Goal: Information Seeking & Learning: Learn about a topic

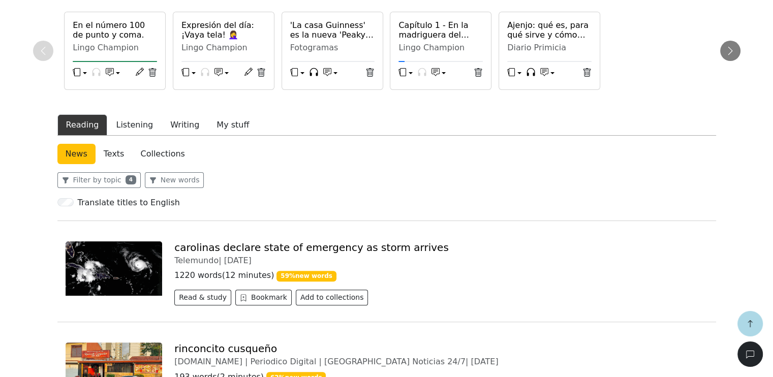
scroll to position [254, 0]
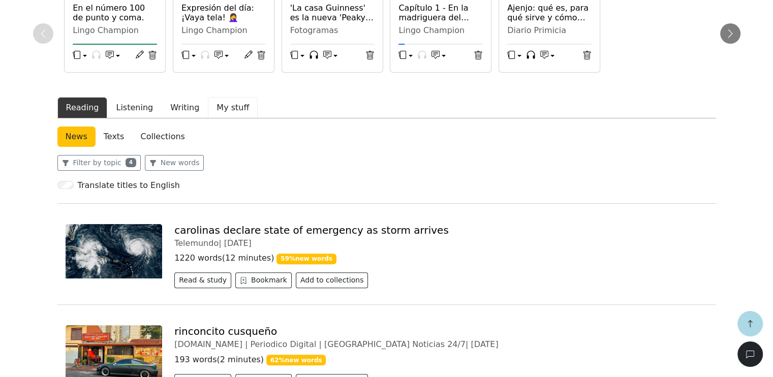
click at [227, 109] on button "My stuff" at bounding box center [233, 107] width 50 height 21
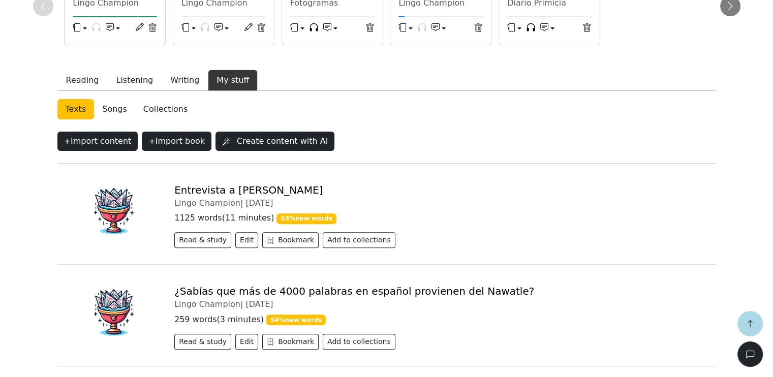
scroll to position [305, 0]
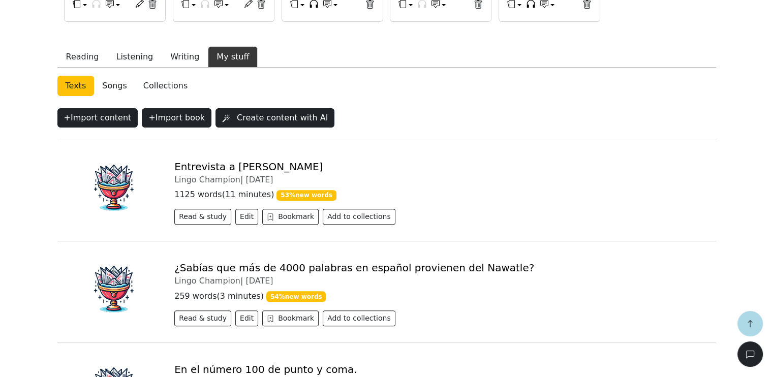
click at [108, 87] on link "Songs" at bounding box center [114, 86] width 41 height 20
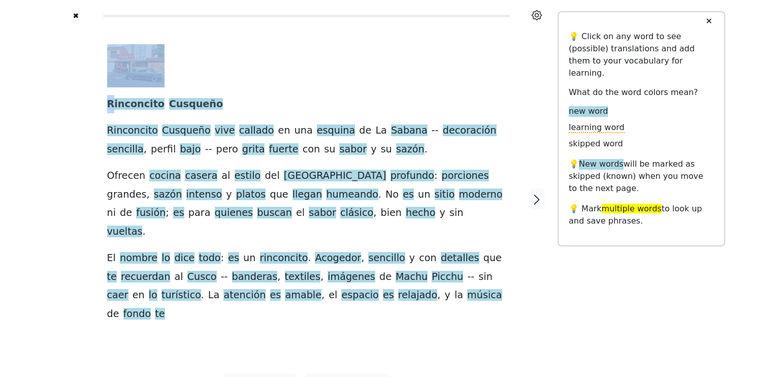
drag, startPoint x: 110, startPoint y: 108, endPoint x: 68, endPoint y: 105, distance: 42.3
click at [68, 105] on div "Rinconcito Cusqueño Rinconcito Cusqueño vive callado en una esquina de La Saban…" at bounding box center [306, 198] width 503 height 349
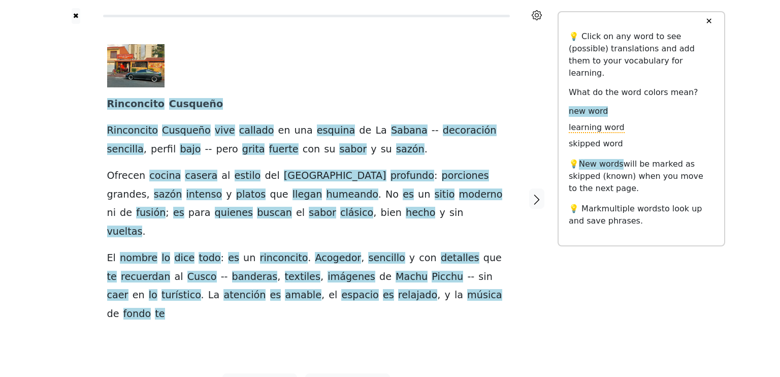
click at [68, 104] on div at bounding box center [76, 198] width 42 height 349
drag, startPoint x: 110, startPoint y: 103, endPoint x: 206, endPoint y: 105, distance: 96.5
click at [206, 105] on div "Rinconcito Cusqueño Rinconcito Cusqueño vive callado en una esquina de La Saban…" at bounding box center [306, 183] width 399 height 279
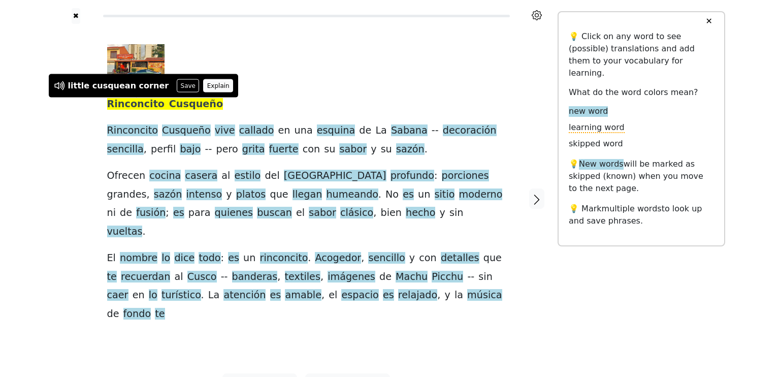
click at [203, 87] on button "Explain" at bounding box center [218, 85] width 30 height 13
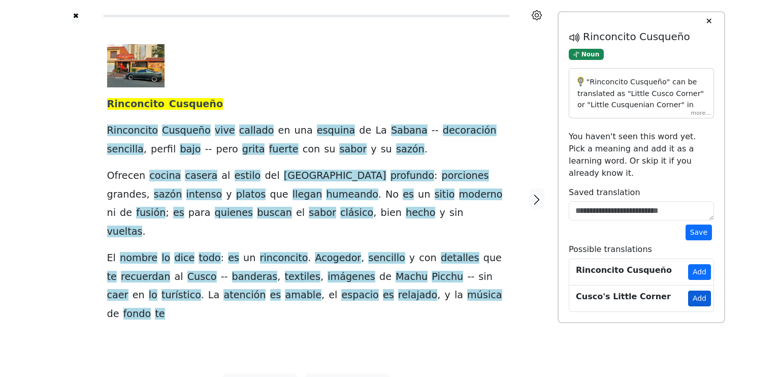
click at [692, 291] on button "Add" at bounding box center [699, 299] width 23 height 16
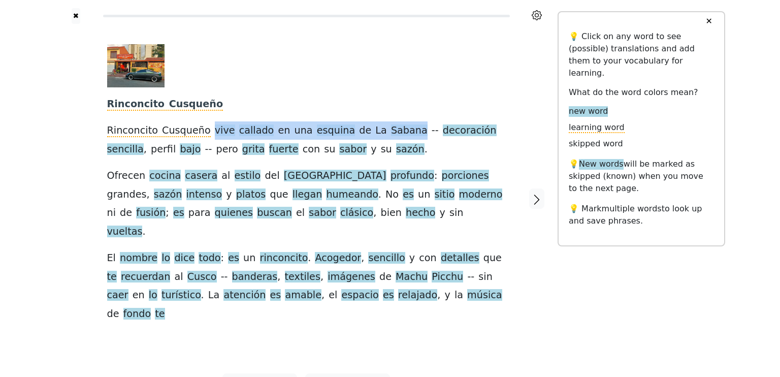
drag, startPoint x: 204, startPoint y: 134, endPoint x: 388, endPoint y: 137, distance: 184.4
click at [388, 137] on div "Rinconcito Cusqueño Rinconcito Cusqueño vive callado en una esquina de La Saban…" at bounding box center [306, 183] width 399 height 279
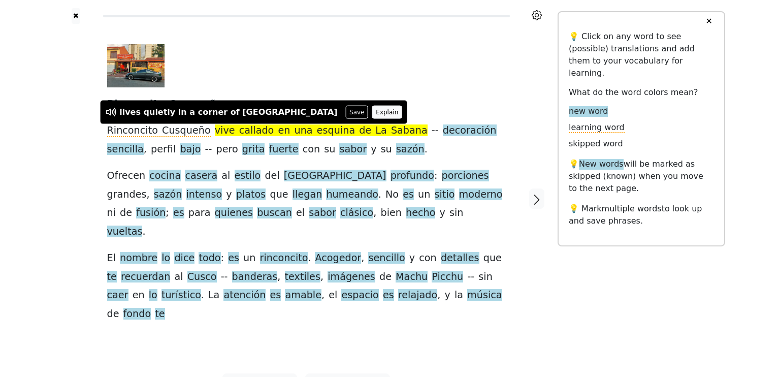
click at [372, 109] on button "Explain" at bounding box center [387, 112] width 30 height 13
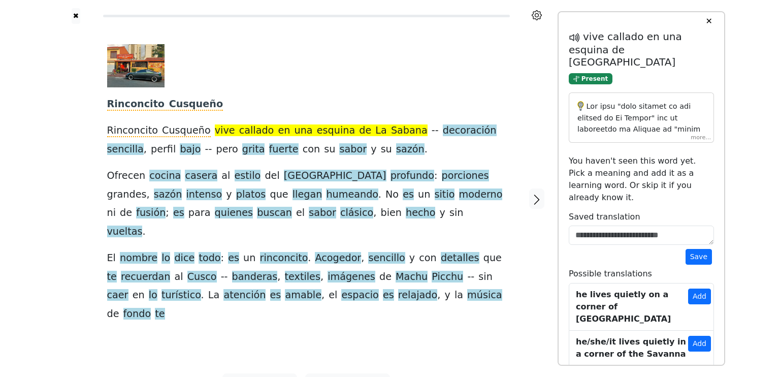
click at [697, 371] on button "Add" at bounding box center [699, 379] width 23 height 16
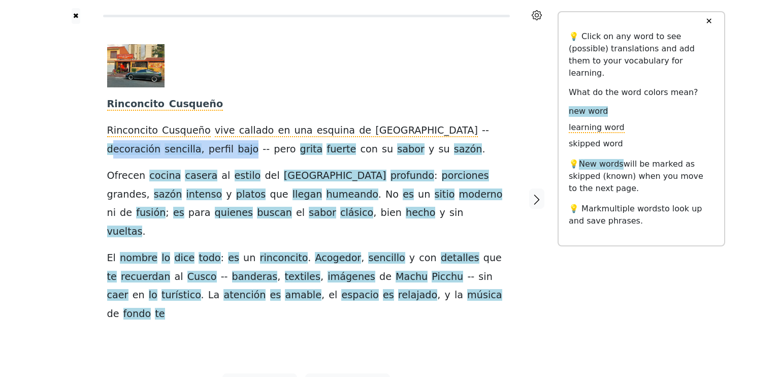
drag, startPoint x: 406, startPoint y: 132, endPoint x: 152, endPoint y: 151, distance: 255.3
click at [152, 151] on div "Rinconcito Cusqueño Rinconcito Cusqueño vive callado en una esquina de La Saban…" at bounding box center [306, 183] width 399 height 279
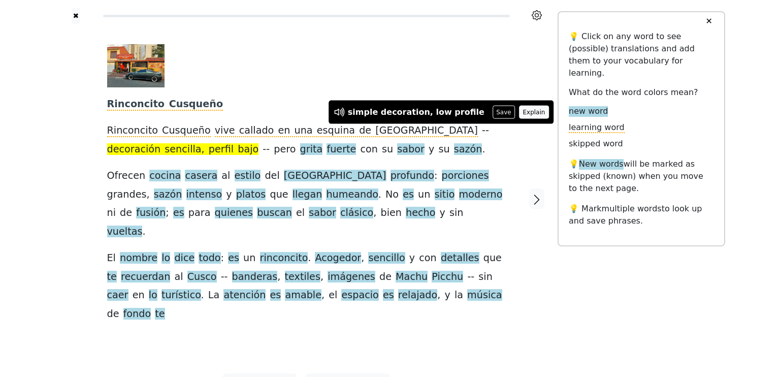
click at [519, 113] on button "Explain" at bounding box center [534, 112] width 30 height 13
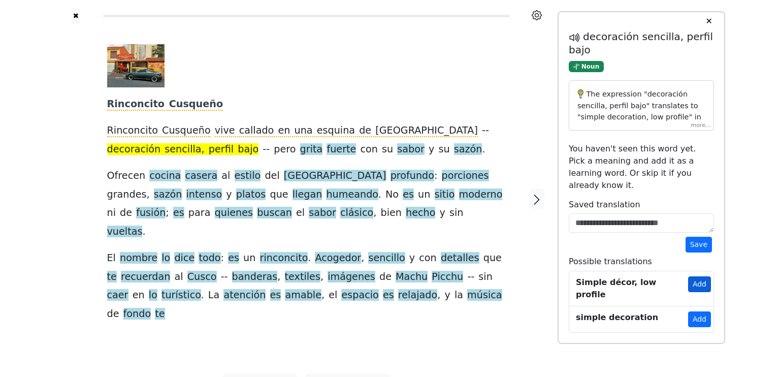
click at [697, 276] on button "Add" at bounding box center [699, 284] width 23 height 16
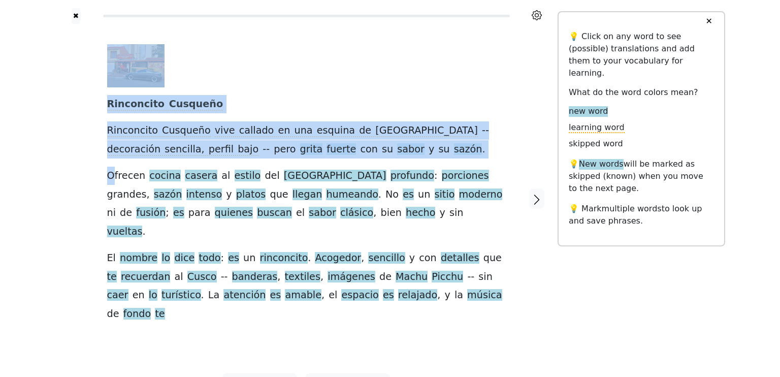
drag, startPoint x: 111, startPoint y: 176, endPoint x: 60, endPoint y: 170, distance: 51.2
click at [60, 170] on div "Rinconcito Cusqueño Rinconcito Cusqueño vive callado en una esquina de La Saban…" at bounding box center [306, 198] width 503 height 349
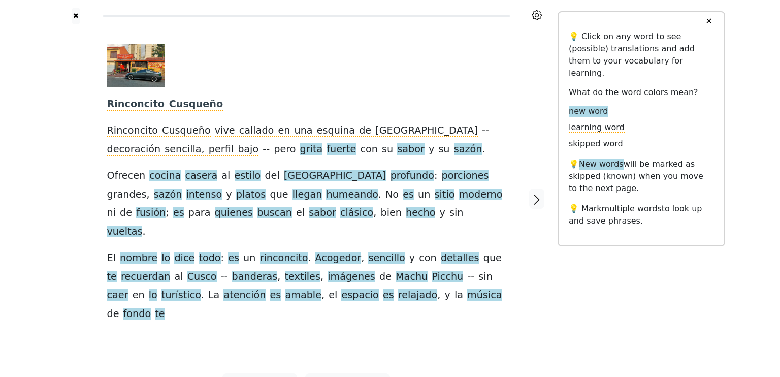
click at [61, 170] on div at bounding box center [76, 198] width 42 height 349
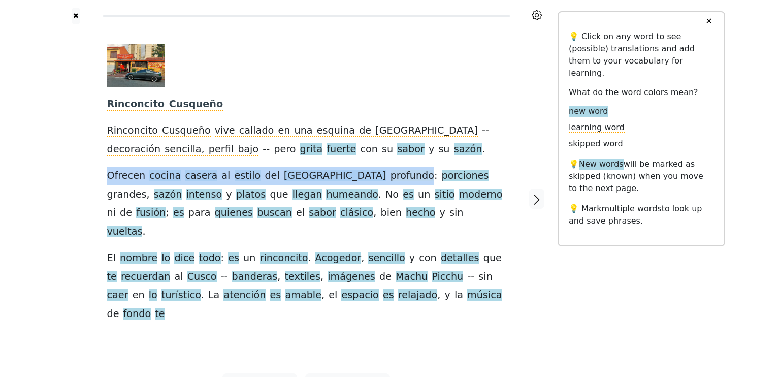
drag, startPoint x: 106, startPoint y: 174, endPoint x: 323, endPoint y: 180, distance: 217.5
click at [323, 180] on div "Rinconcito Cusqueño Rinconcito Cusqueño vive callado en una esquina de La Saban…" at bounding box center [306, 198] width 419 height 349
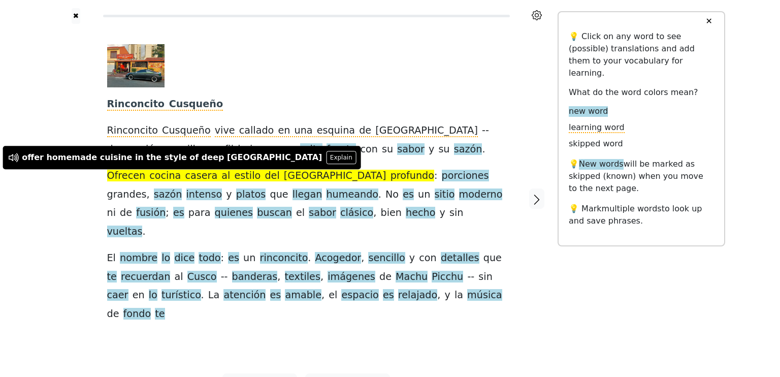
click at [464, 150] on div "Rinconcito Cusqueño Rinconcito Cusqueño vive callado en una esquina de La Saban…" at bounding box center [306, 183] width 399 height 279
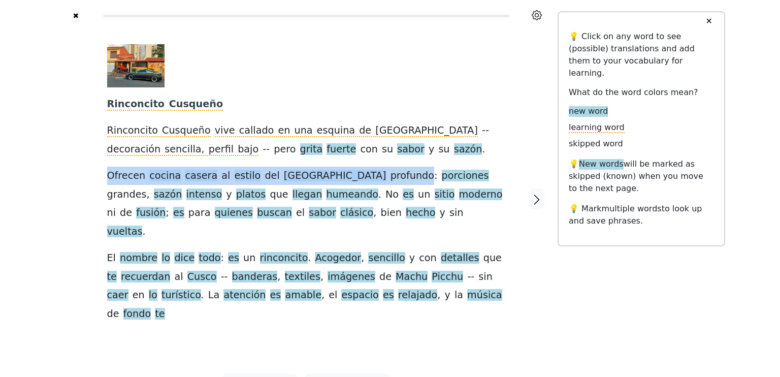
drag, startPoint x: 107, startPoint y: 177, endPoint x: 323, endPoint y: 178, distance: 215.9
click at [323, 178] on div "Rinconcito Cusqueño Rinconcito Cusqueño vive callado en una esquina de La Saban…" at bounding box center [306, 183] width 399 height 279
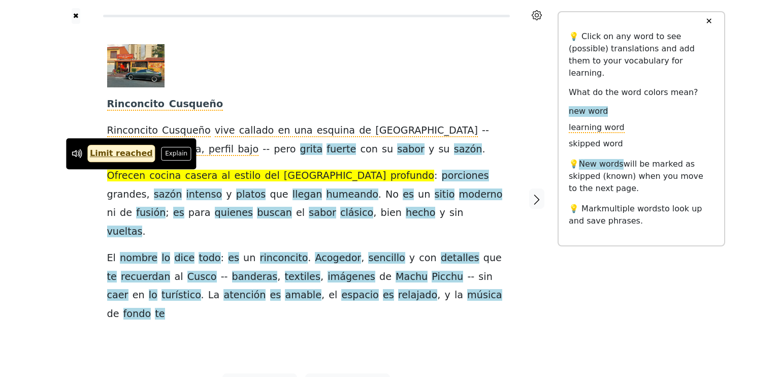
click at [162, 154] on button "Explain" at bounding box center [177, 153] width 30 height 13
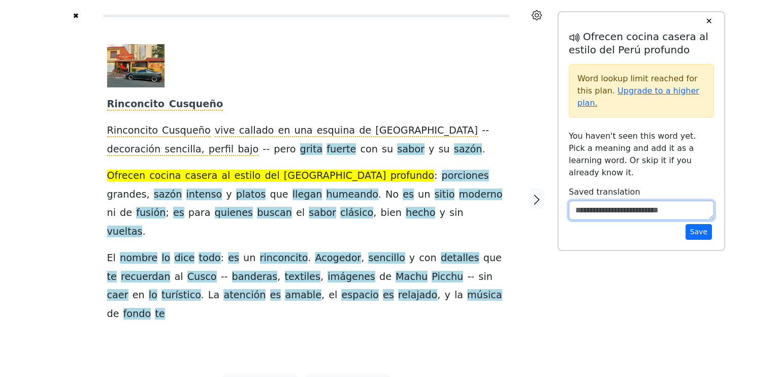
click at [603, 201] on textarea at bounding box center [641, 210] width 145 height 19
paste textarea "**********"
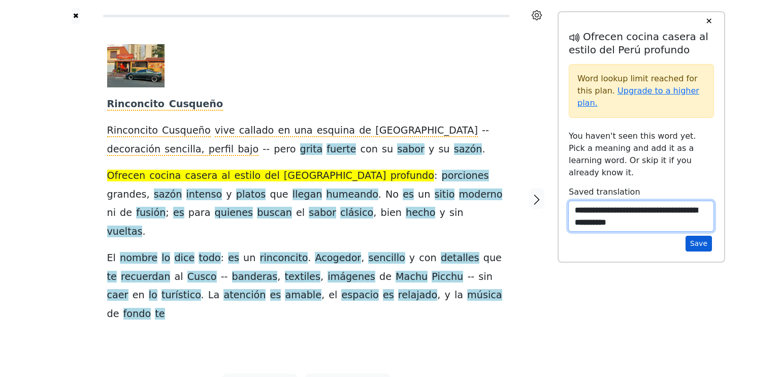
type textarea "**********"
click at [700, 236] on button "Save" at bounding box center [699, 244] width 26 height 16
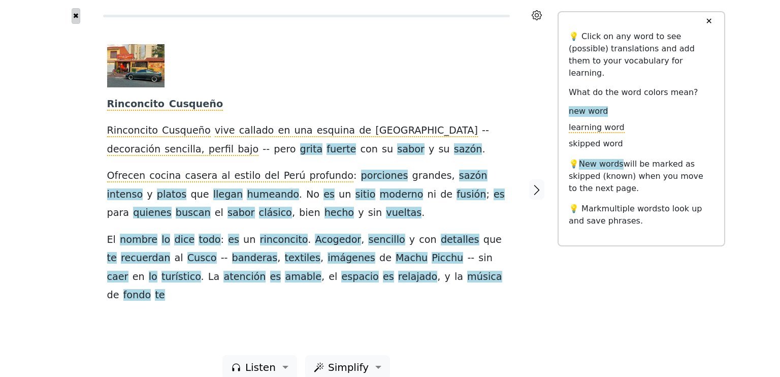
click at [77, 18] on button "✖" at bounding box center [76, 16] width 9 height 16
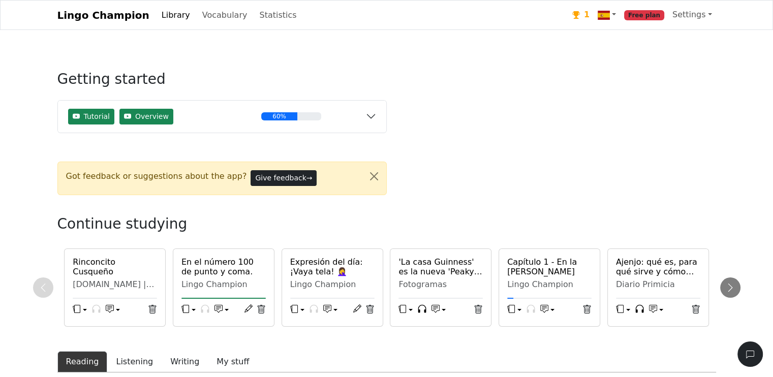
click at [654, 18] on span "Free plan" at bounding box center [644, 15] width 40 height 10
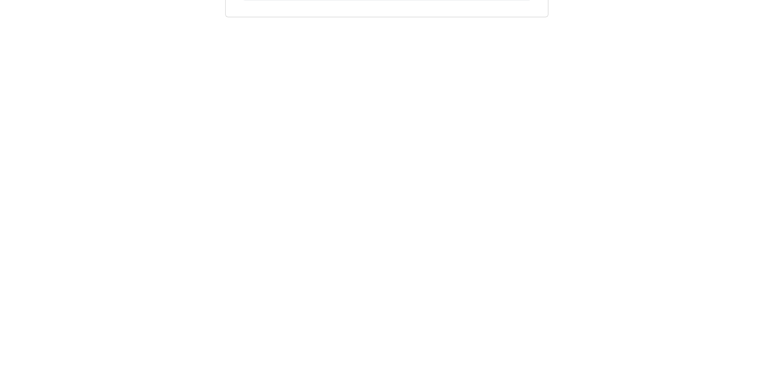
scroll to position [295, 0]
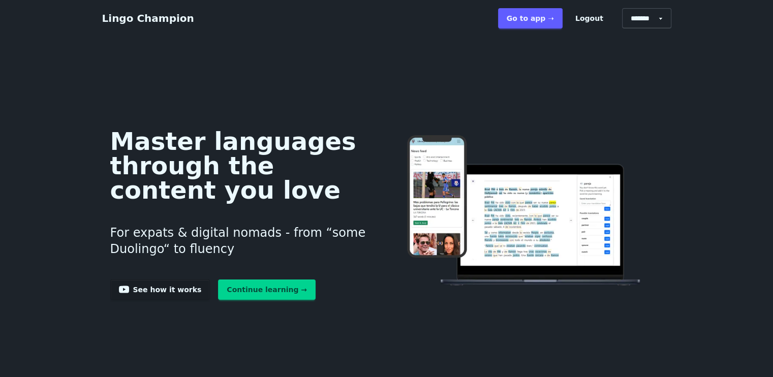
click at [543, 20] on link "Go to app ➝" at bounding box center [530, 18] width 65 height 20
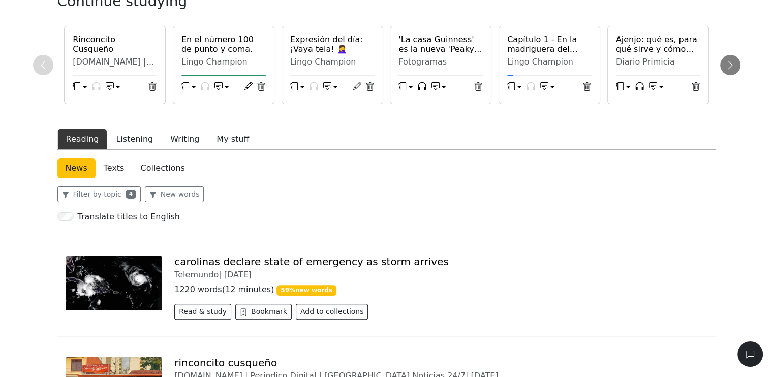
scroll to position [102, 0]
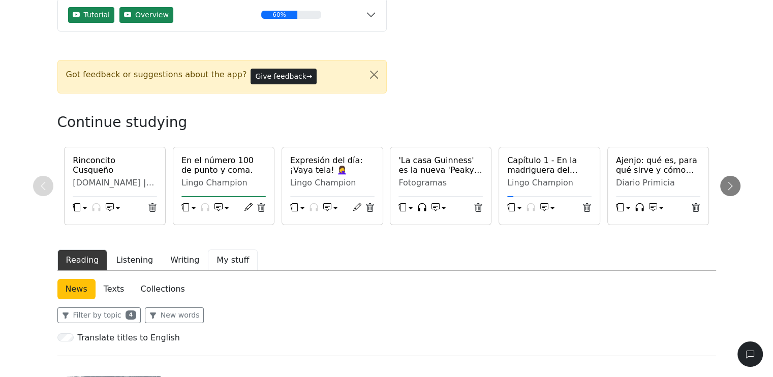
click at [213, 255] on button "My stuff" at bounding box center [233, 259] width 50 height 21
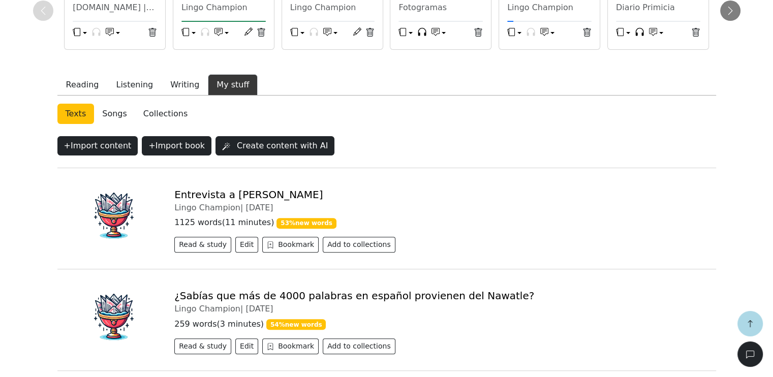
scroll to position [274, 0]
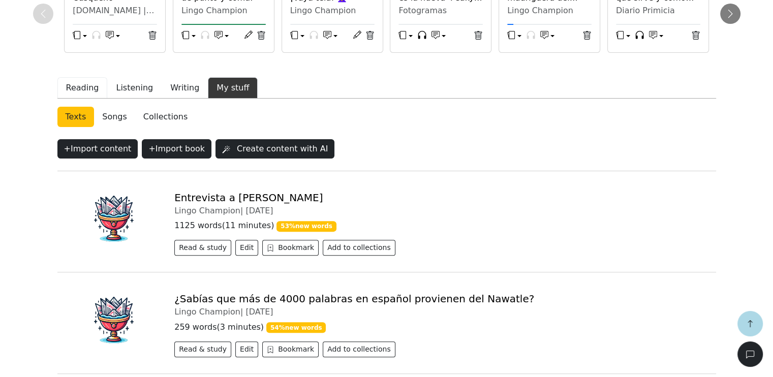
click at [80, 87] on button "Reading" at bounding box center [82, 87] width 50 height 21
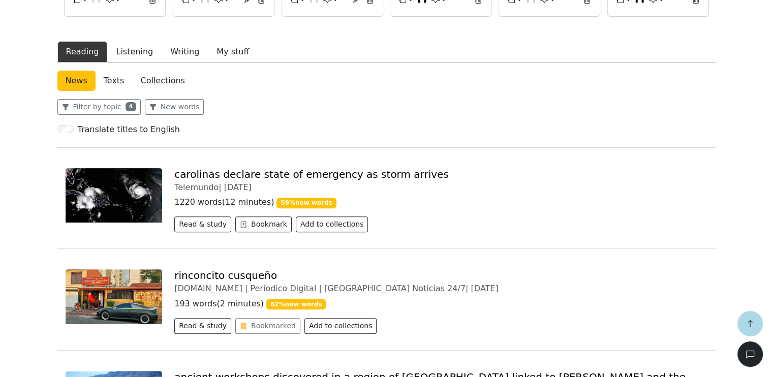
scroll to position [375, 0]
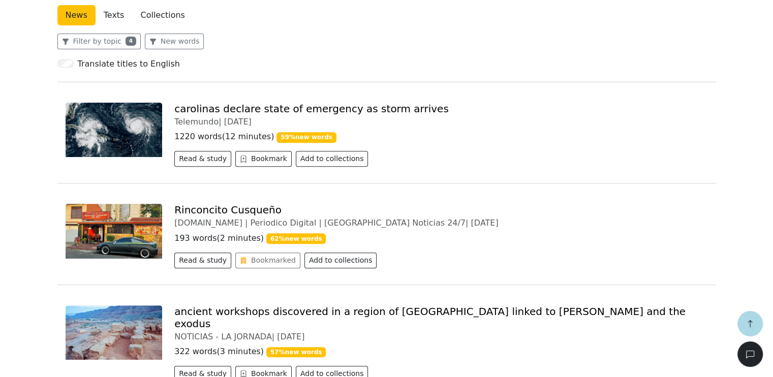
click at [221, 209] on link "Rinconcito Cusqueño" at bounding box center [227, 210] width 107 height 12
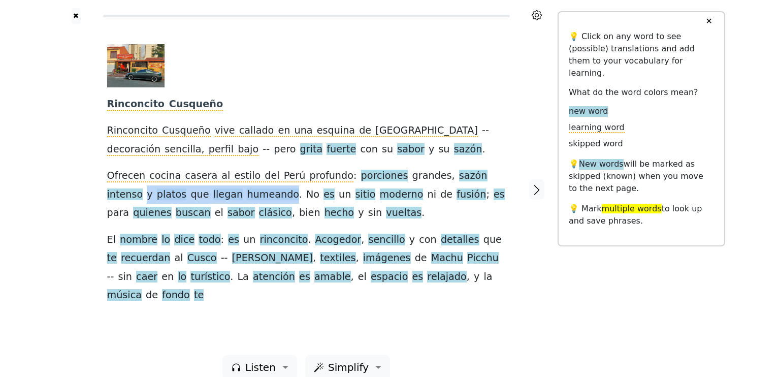
drag, startPoint x: 480, startPoint y: 180, endPoint x: 234, endPoint y: 197, distance: 246.9
click at [234, 197] on div "Rinconcito Cusqueño Rinconcito Cusqueño vive callado en una esquina de La Saban…" at bounding box center [306, 174] width 399 height 261
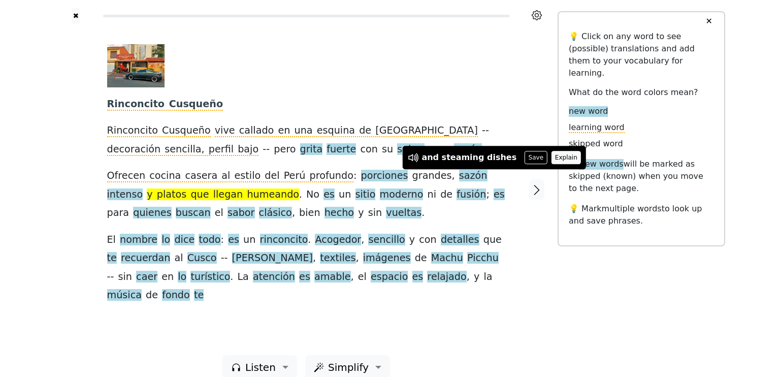
click at [551, 158] on button "Explain" at bounding box center [566, 157] width 30 height 13
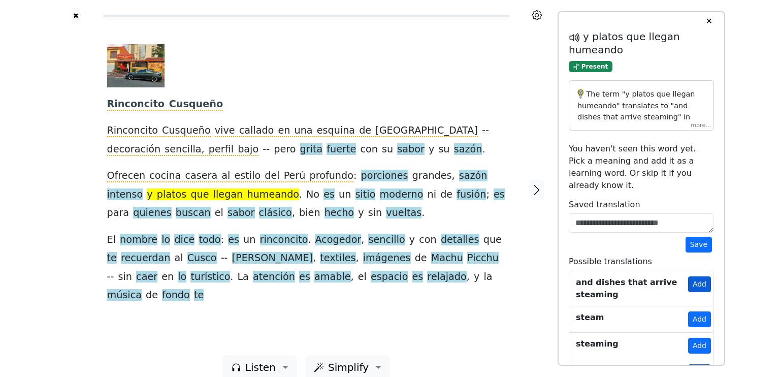
click at [700, 276] on button "Add" at bounding box center [699, 284] width 23 height 16
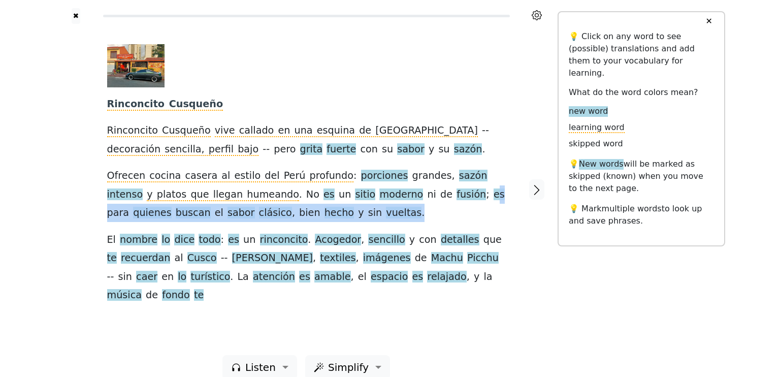
drag, startPoint x: 409, startPoint y: 198, endPoint x: 322, endPoint y: 213, distance: 88.7
click at [322, 213] on div "Rinconcito Cusqueño Rinconcito Cusqueño vive callado en una esquina de La Saban…" at bounding box center [306, 174] width 399 height 261
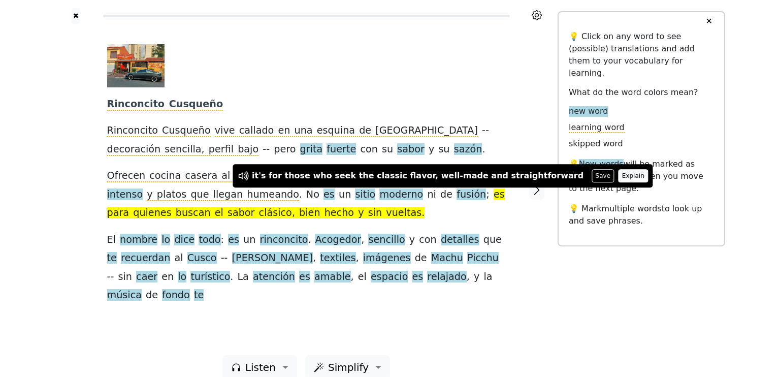
click at [618, 177] on button "Explain" at bounding box center [633, 175] width 30 height 13
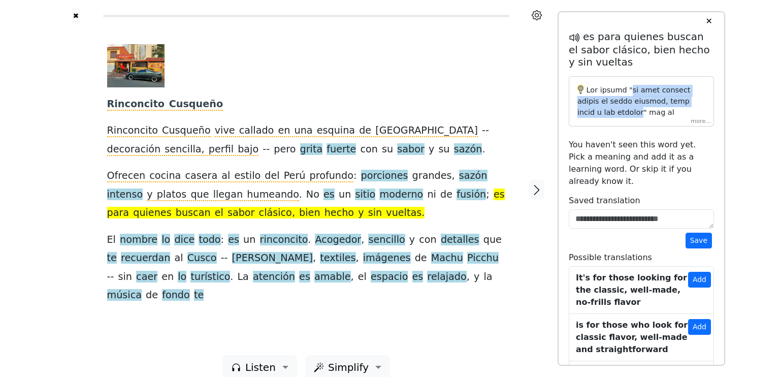
drag, startPoint x: 628, startPoint y: 91, endPoint x: 601, endPoint y: 114, distance: 35.3
click at [601, 114] on p at bounding box center [642, 343] width 128 height 517
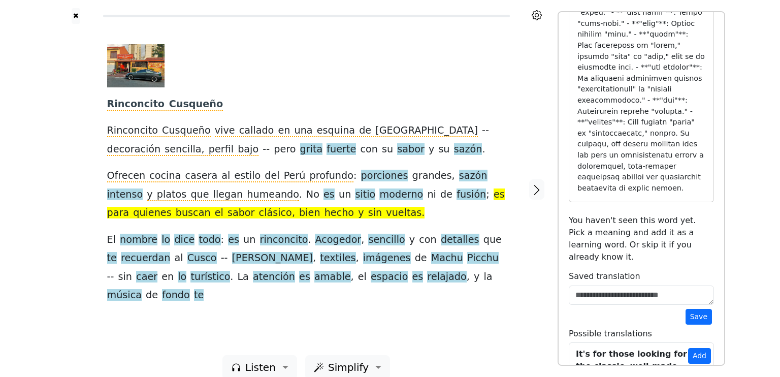
scroll to position [471, 0]
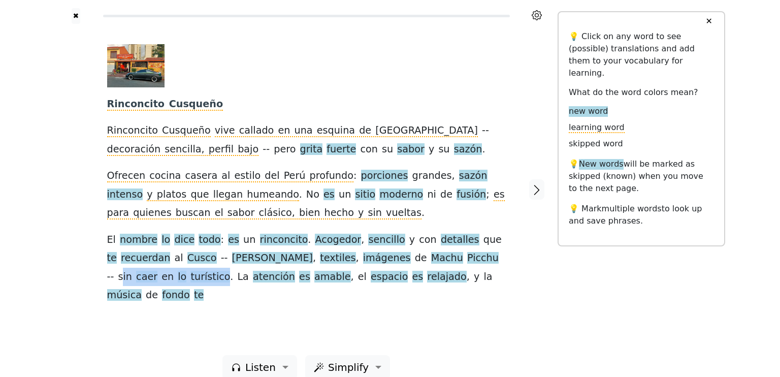
drag, startPoint x: 425, startPoint y: 256, endPoint x: 142, endPoint y: 283, distance: 284.2
click at [142, 284] on div "Rinconcito Cusqueño Rinconcito Cusqueño vive callado en una esquina de La Saban…" at bounding box center [306, 174] width 399 height 261
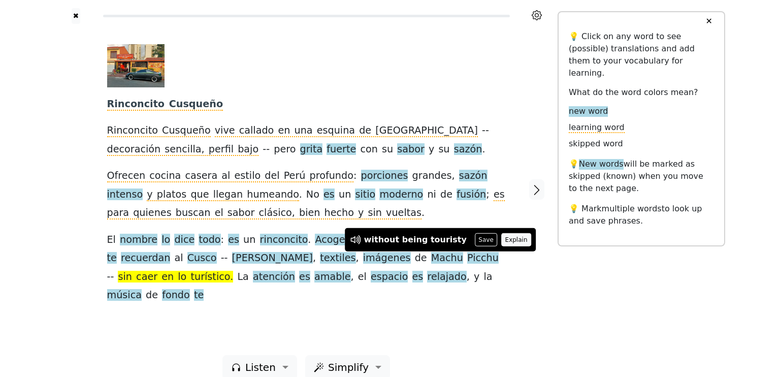
click at [501, 237] on button "Explain" at bounding box center [516, 239] width 30 height 13
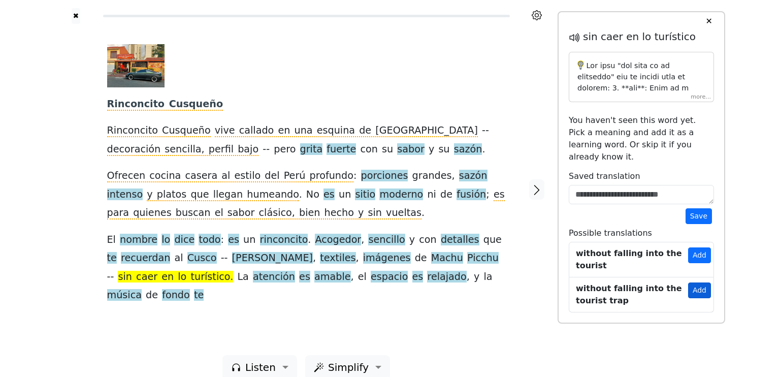
click at [703, 282] on button "Add" at bounding box center [699, 290] width 23 height 16
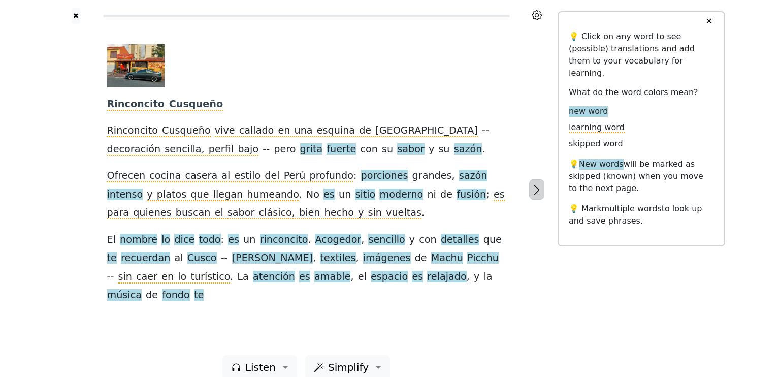
click at [536, 184] on icon "button" at bounding box center [537, 190] width 12 height 12
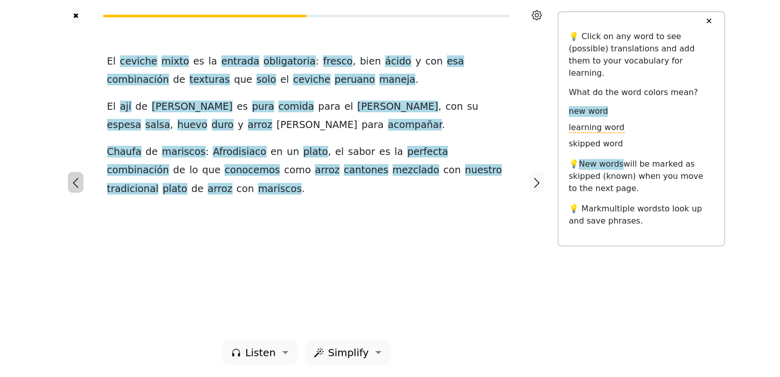
click at [73, 180] on icon "button" at bounding box center [76, 183] width 12 height 12
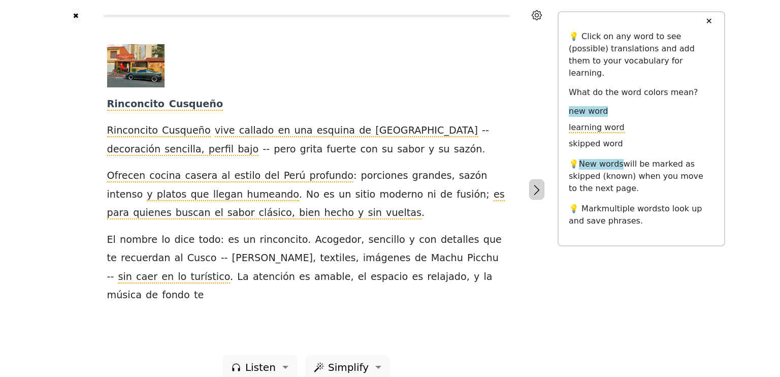
click at [540, 184] on icon "button" at bounding box center [537, 190] width 12 height 12
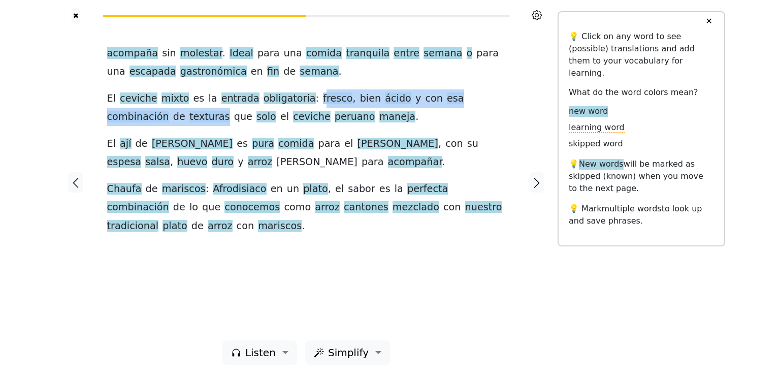
drag, startPoint x: 296, startPoint y: 100, endPoint x: 142, endPoint y: 118, distance: 155.5
click at [142, 118] on div "acompaña sin molestar . Ideal para una comida tranquila entre semana o para una…" at bounding box center [306, 139] width 399 height 191
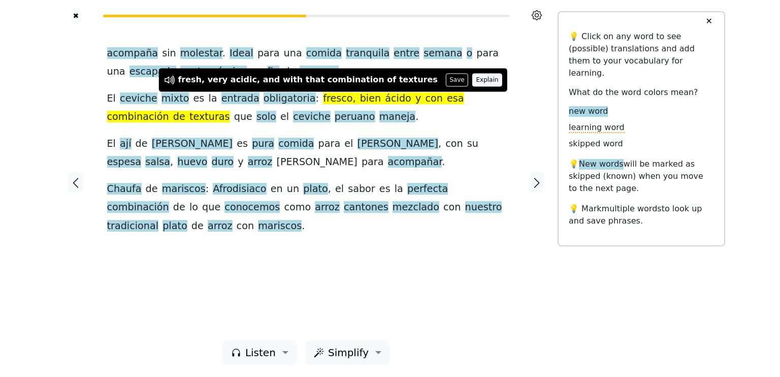
click at [472, 76] on button "Explain" at bounding box center [487, 79] width 30 height 13
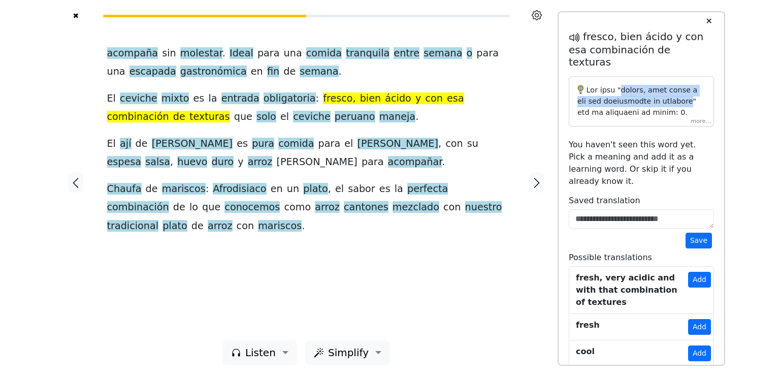
drag, startPoint x: 620, startPoint y: 79, endPoint x: 668, endPoint y: 90, distance: 49.4
click at [668, 90] on p at bounding box center [642, 321] width 128 height 472
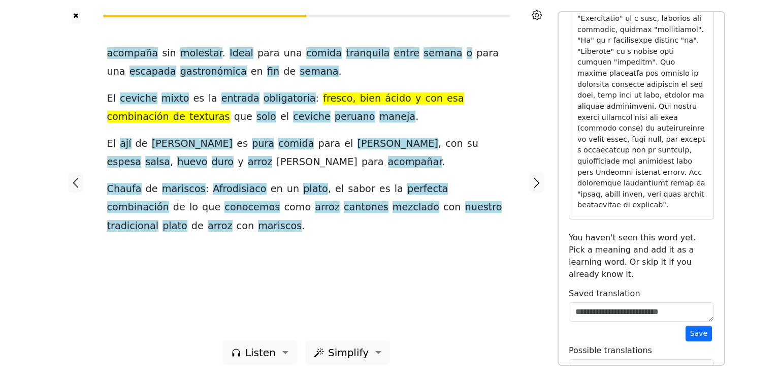
scroll to position [348, 0]
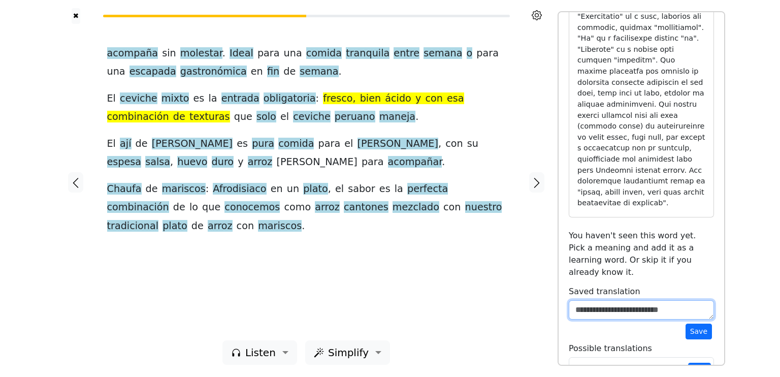
click at [617, 300] on textarea at bounding box center [641, 309] width 145 height 19
paste textarea "**********"
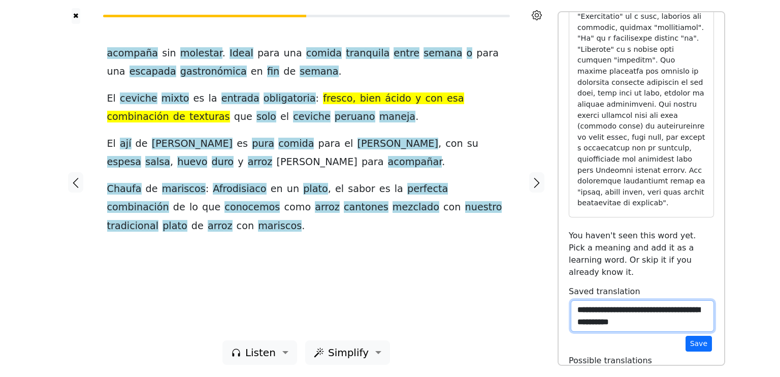
click at [638, 300] on textarea "**********" at bounding box center [642, 315] width 143 height 31
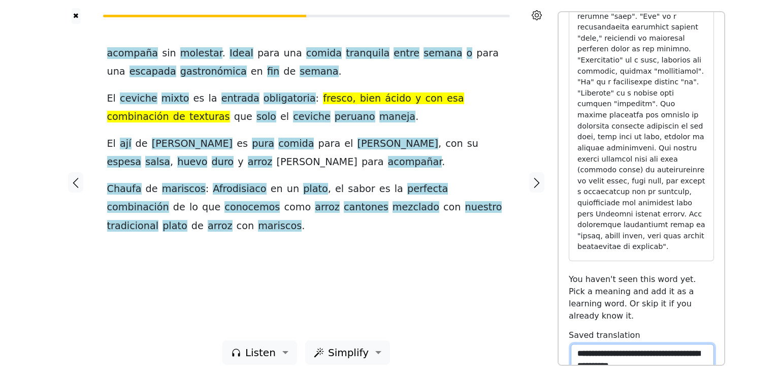
scroll to position [361, 0]
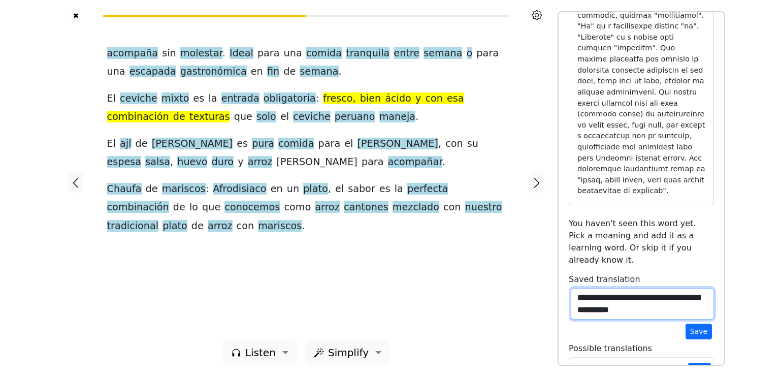
drag, startPoint x: 637, startPoint y: 217, endPoint x: 568, endPoint y: 205, distance: 70.1
click at [571, 288] on textarea "**********" at bounding box center [642, 303] width 143 height 31
paste textarea
type textarea "**********"
drag, startPoint x: 648, startPoint y: 219, endPoint x: 568, endPoint y: 197, distance: 83.0
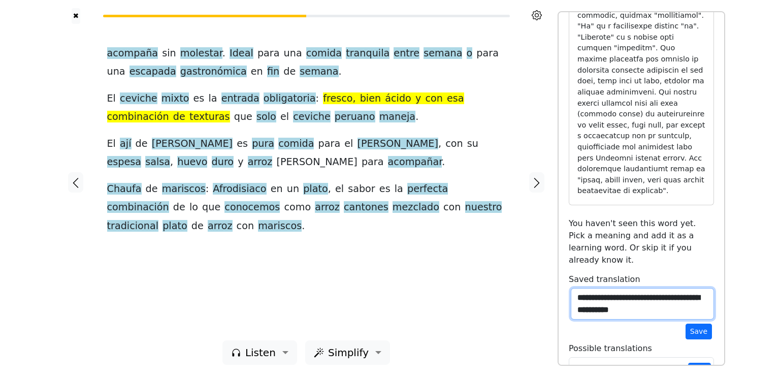
click at [569, 197] on div "**********" at bounding box center [641, 64] width 145 height 788
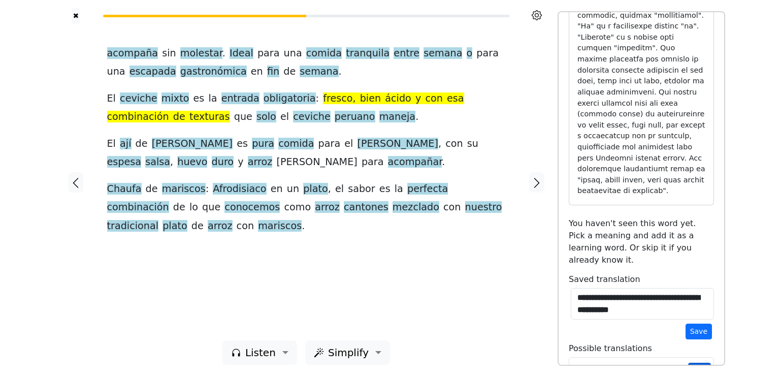
click at [693, 363] on button "Add" at bounding box center [699, 371] width 23 height 16
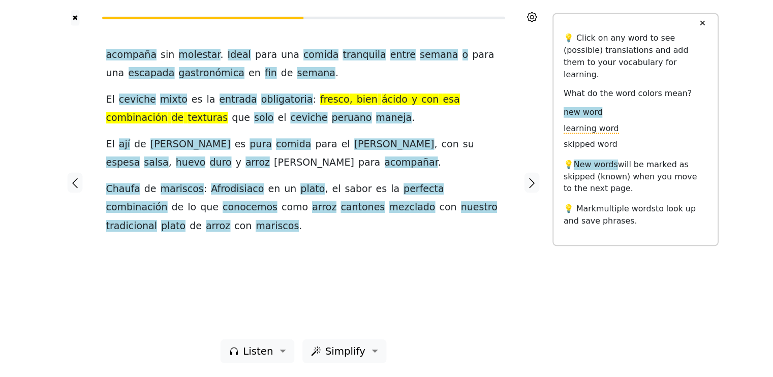
scroll to position [0, 0]
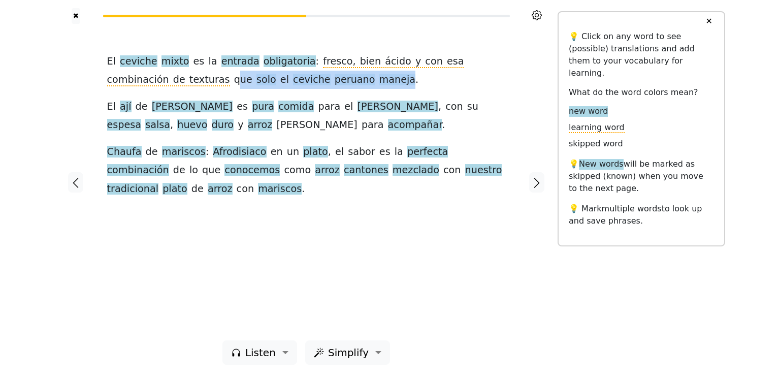
drag, startPoint x: 148, startPoint y: 82, endPoint x: 305, endPoint y: 82, distance: 156.5
click at [305, 82] on div "El ceviche mixto es la entrada obligatoria : fresco, bien ácido y con esa combi…" at bounding box center [306, 125] width 399 height 146
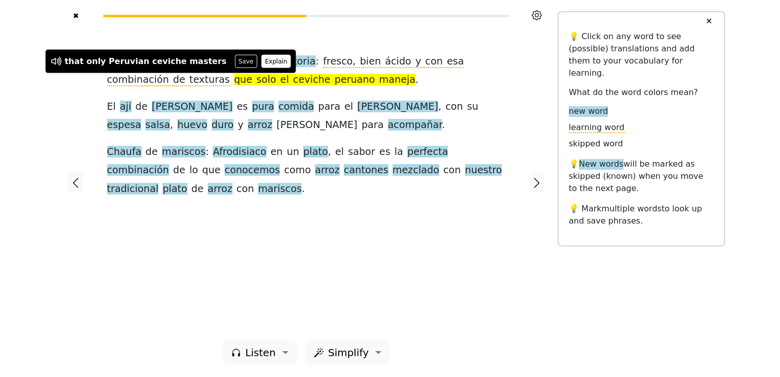
click at [261, 61] on button "Explain" at bounding box center [276, 61] width 30 height 13
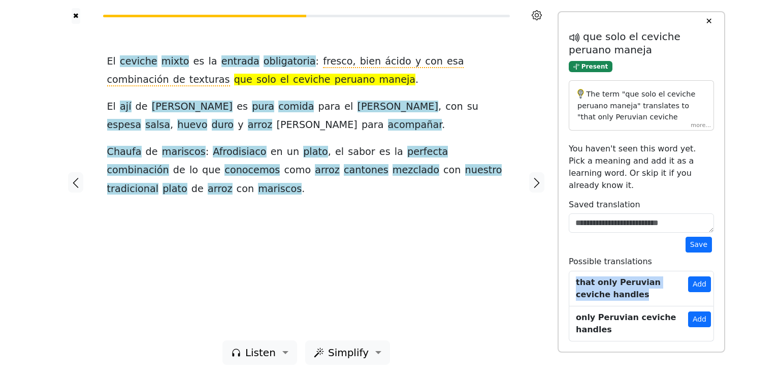
drag, startPoint x: 574, startPoint y: 271, endPoint x: 606, endPoint y: 279, distance: 33.6
click at [606, 279] on link "that only Peruvian ceviche handles Add" at bounding box center [641, 289] width 145 height 36
copy div "that only Peruvian ceviche handles"
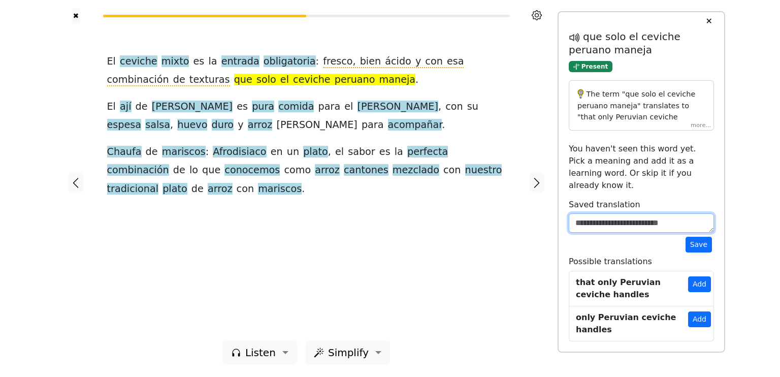
click at [595, 213] on textarea at bounding box center [641, 222] width 145 height 19
paste textarea "**********"
drag, startPoint x: 678, startPoint y: 211, endPoint x: 711, endPoint y: 209, distance: 33.1
click at [711, 209] on body "**********" at bounding box center [390, 188] width 780 height 377
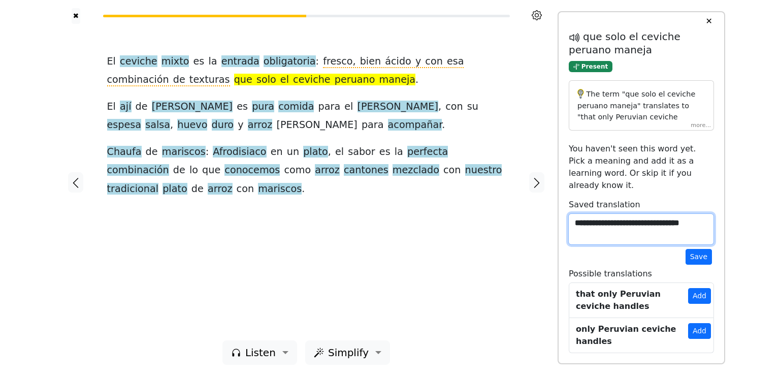
type textarea "**********"
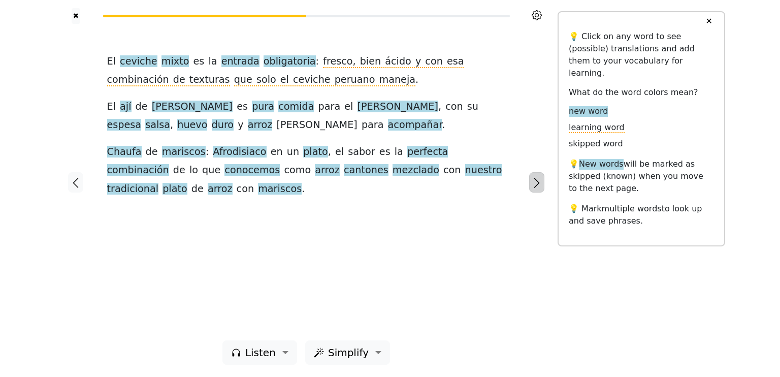
click at [533, 182] on icon "button" at bounding box center [537, 183] width 12 height 12
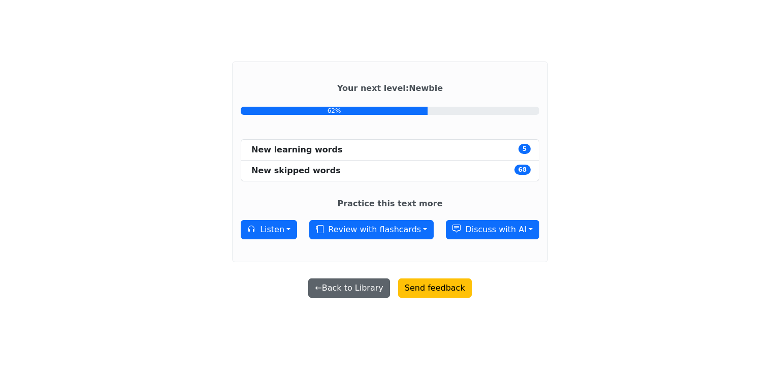
click at [356, 290] on button "← Back to Library" at bounding box center [348, 287] width 81 height 19
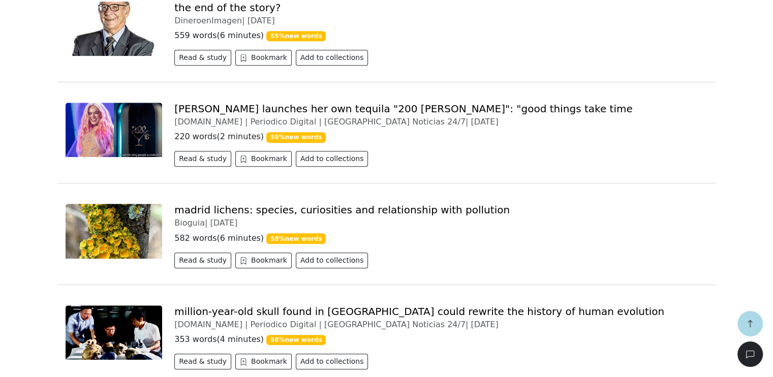
scroll to position [914, 0]
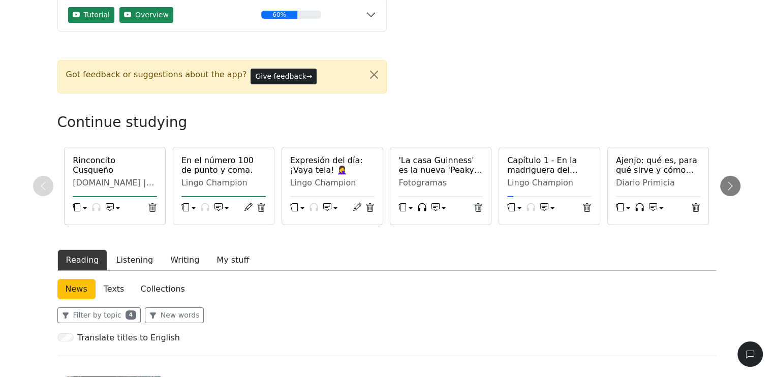
scroll to position [152, 0]
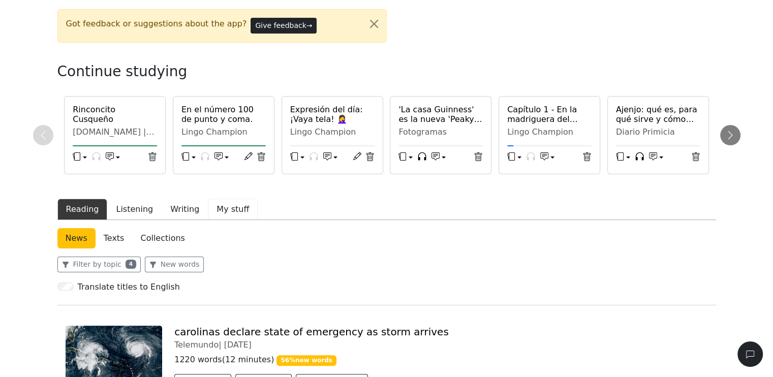
click at [221, 210] on button "My stuff" at bounding box center [233, 209] width 50 height 21
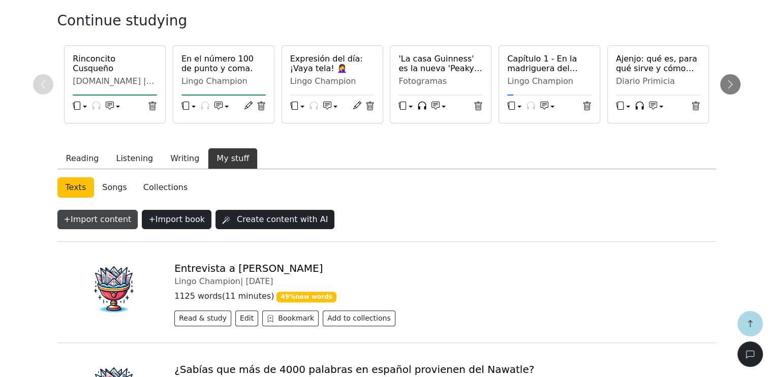
click at [91, 221] on button "+ Import content" at bounding box center [97, 219] width 81 height 19
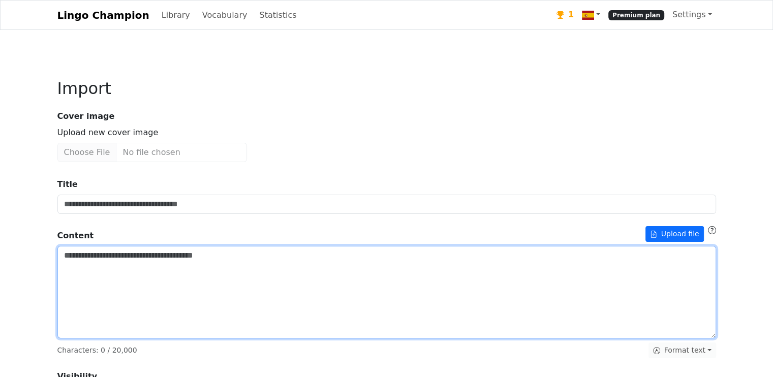
click at [127, 258] on textarea "Title" at bounding box center [386, 292] width 658 height 92
paste textarea "**********"
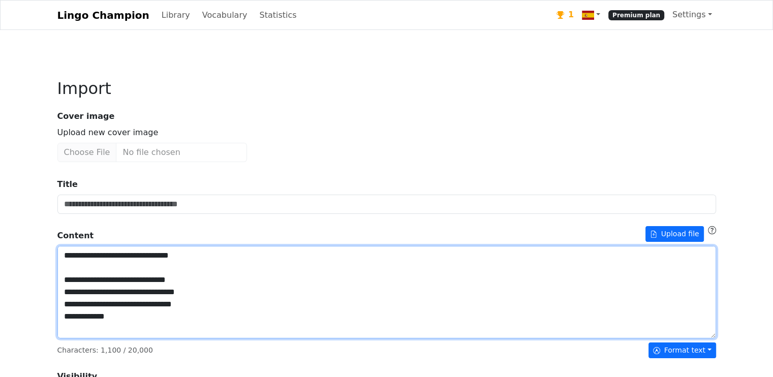
drag, startPoint x: 63, startPoint y: 255, endPoint x: 195, endPoint y: 261, distance: 131.7
click at [195, 261] on textarea "Title" at bounding box center [386, 292] width 658 height 92
type textarea "**********"
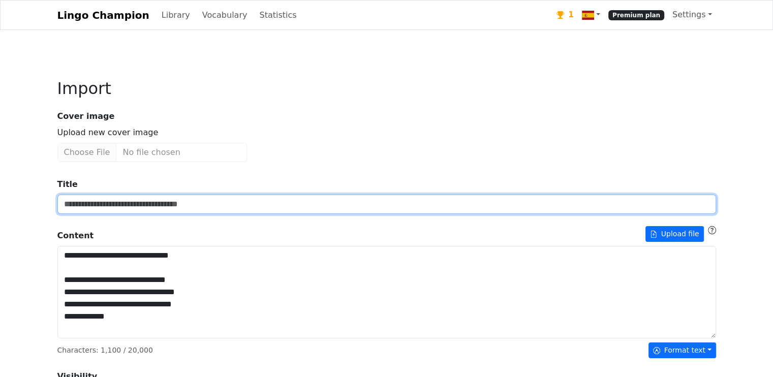
click at [112, 204] on input "Title" at bounding box center [386, 204] width 658 height 19
paste input "**********"
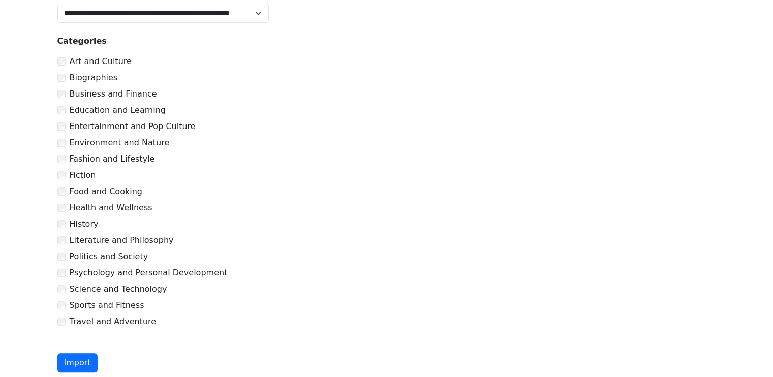
scroll to position [412, 0]
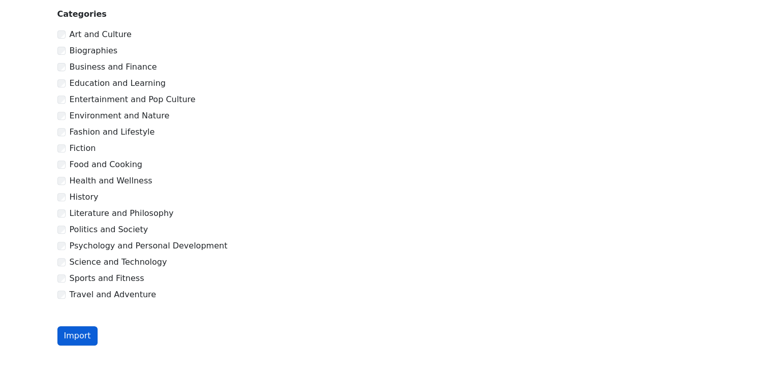
type input "**********"
click at [71, 338] on button "Import" at bounding box center [77, 335] width 40 height 19
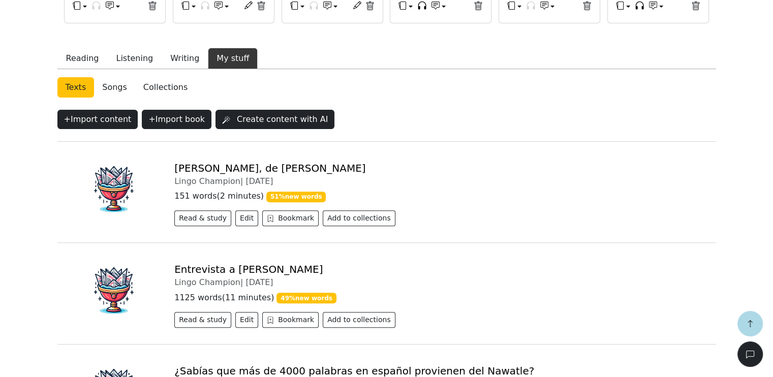
scroll to position [305, 0]
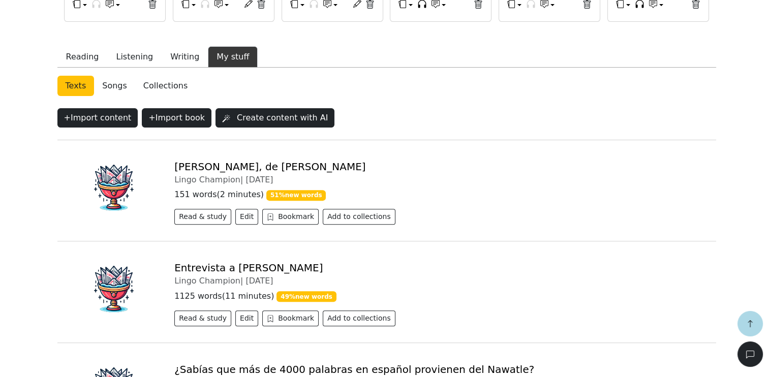
click at [273, 163] on link "[PERSON_NAME], de [PERSON_NAME]" at bounding box center [269, 167] width 191 height 12
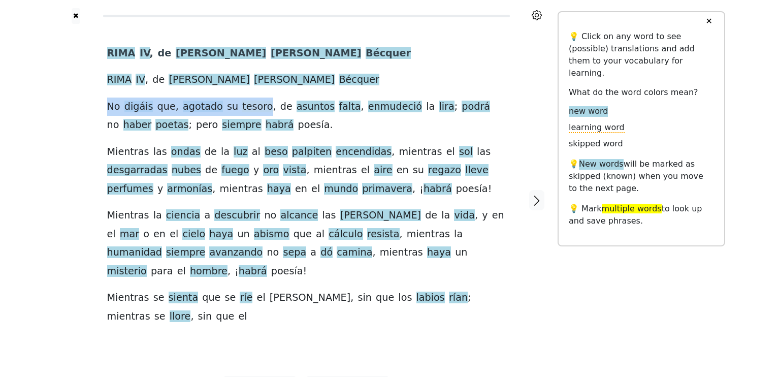
drag, startPoint x: 110, startPoint y: 108, endPoint x: 252, endPoint y: 111, distance: 142.8
click at [252, 111] on div "[PERSON_NAME] , de [PERSON_NAME] [PERSON_NAME] , de [PERSON_NAME] No digáis que…" at bounding box center [306, 184] width 399 height 281
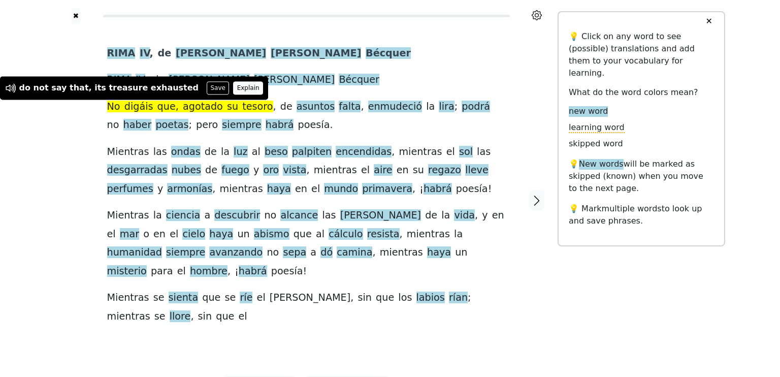
click at [233, 88] on button "Explain" at bounding box center [248, 87] width 30 height 13
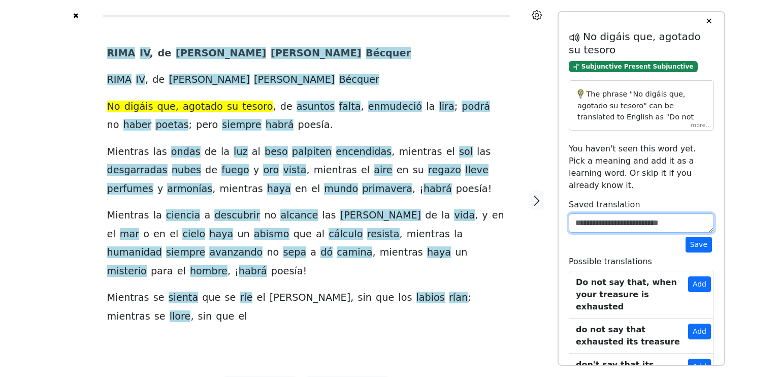
click at [605, 213] on textarea at bounding box center [641, 222] width 145 height 19
paste textarea "**********"
type textarea "**********"
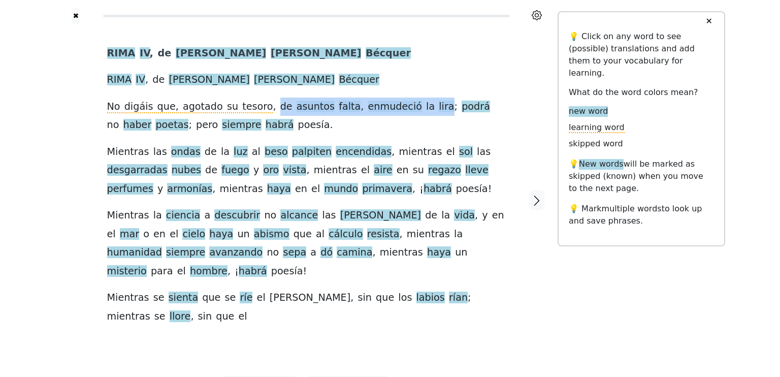
drag, startPoint x: 263, startPoint y: 109, endPoint x: 413, endPoint y: 111, distance: 149.9
click at [413, 111] on div "[PERSON_NAME] , de [PERSON_NAME] [PERSON_NAME] , de [PERSON_NAME] No digáis que…" at bounding box center [306, 184] width 399 height 281
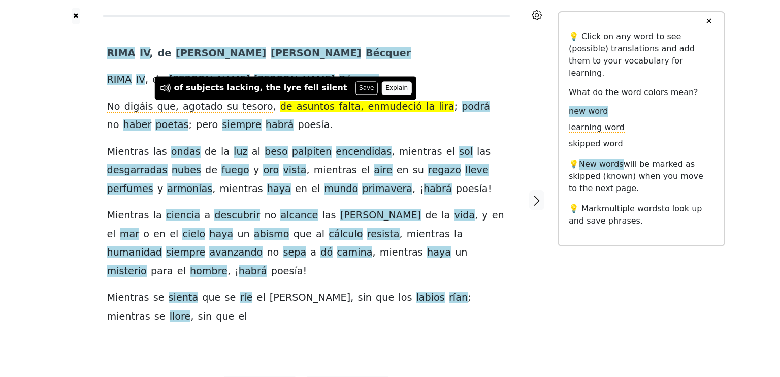
click at [382, 88] on button "Explain" at bounding box center [397, 87] width 30 height 13
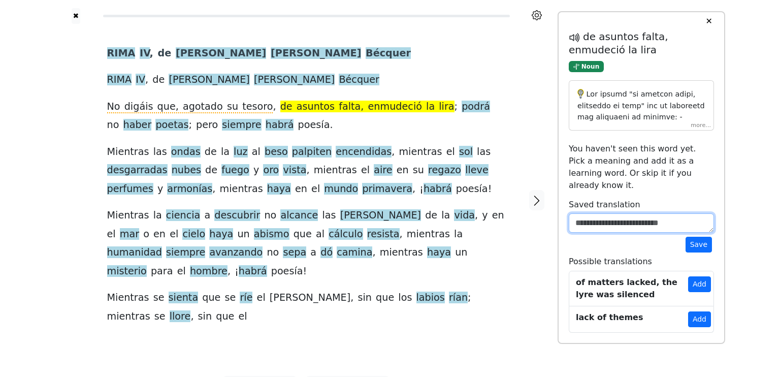
click at [603, 213] on textarea at bounding box center [641, 222] width 145 height 19
paste textarea "**********"
type textarea "**********"
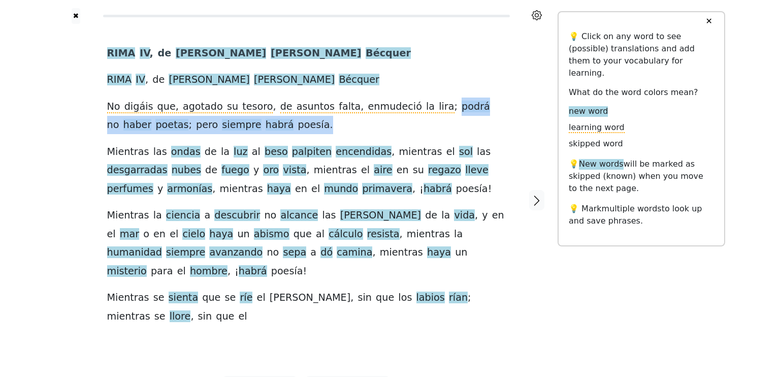
drag, startPoint x: 421, startPoint y: 110, endPoint x: 262, endPoint y: 125, distance: 159.2
click at [262, 125] on div "[PERSON_NAME] , de [PERSON_NAME] [PERSON_NAME] , de [PERSON_NAME] No digáis que…" at bounding box center [306, 184] width 399 height 281
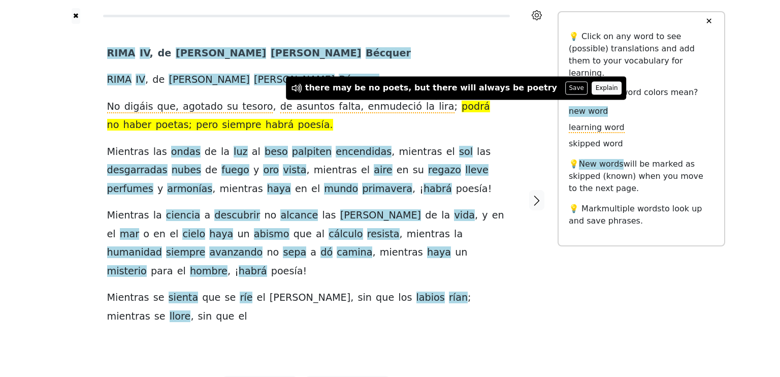
click at [592, 88] on button "Explain" at bounding box center [607, 87] width 30 height 13
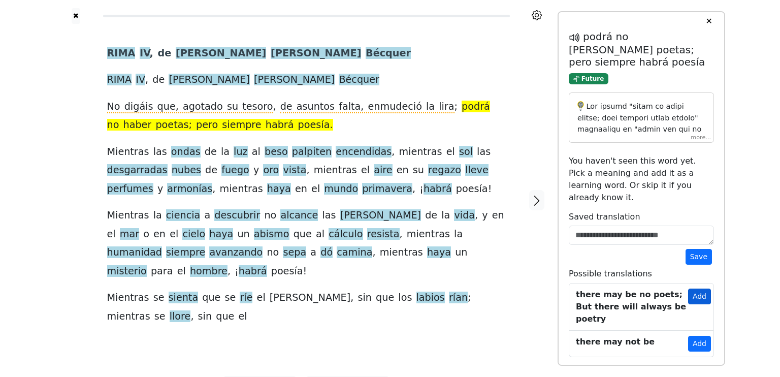
click at [702, 289] on button "Add" at bounding box center [699, 297] width 23 height 16
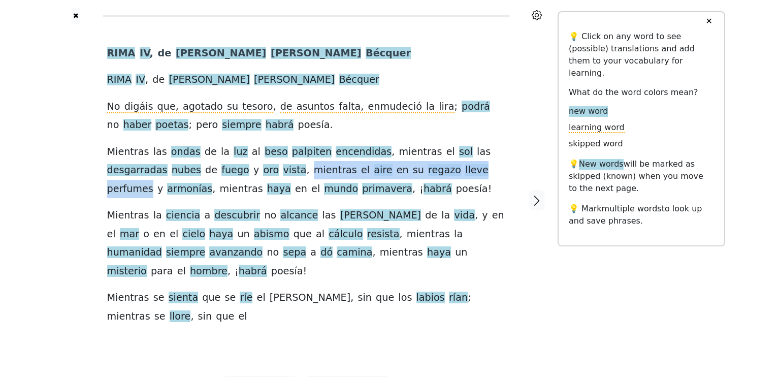
drag, startPoint x: 235, startPoint y: 172, endPoint x: 427, endPoint y: 174, distance: 192.0
click at [427, 174] on div "[PERSON_NAME] , de [PERSON_NAME] [PERSON_NAME] , de [PERSON_NAME] No digáis que…" at bounding box center [306, 184] width 399 height 281
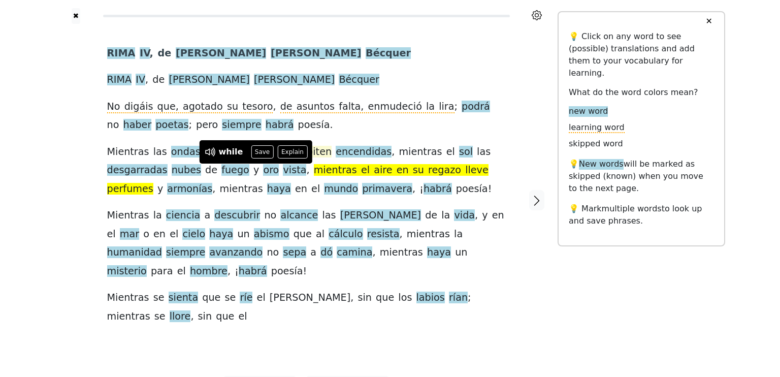
click at [291, 147] on button "Explain" at bounding box center [293, 151] width 30 height 13
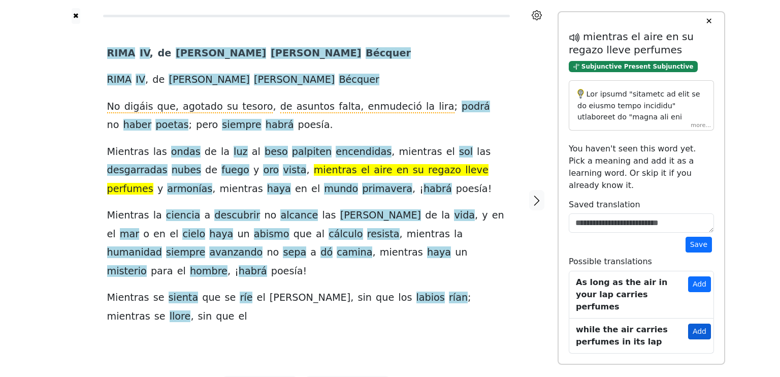
click at [697, 324] on button "Add" at bounding box center [699, 332] width 23 height 16
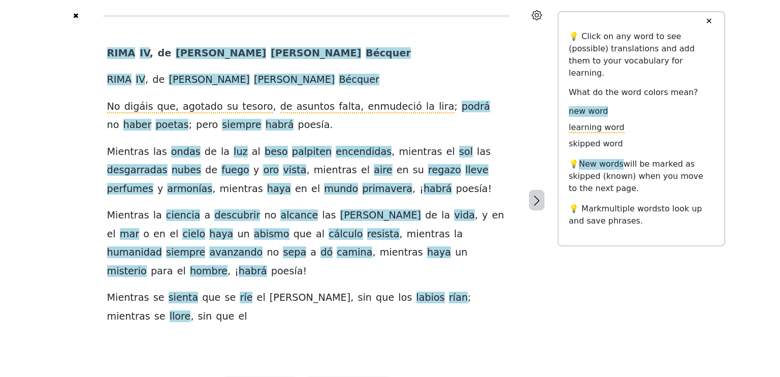
click at [538, 196] on icon "button" at bounding box center [537, 201] width 6 height 10
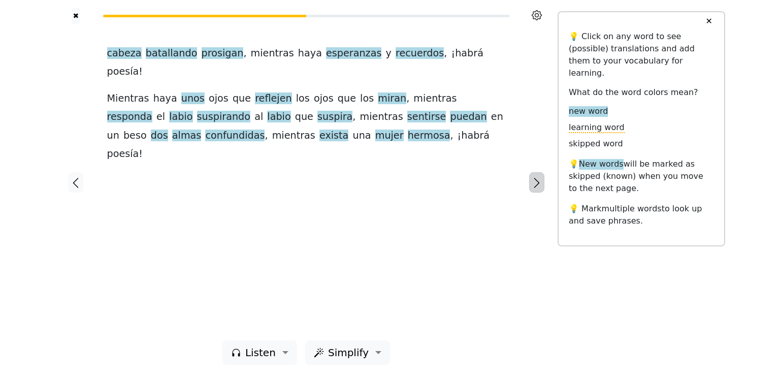
click at [532, 184] on icon "button" at bounding box center [537, 183] width 12 height 12
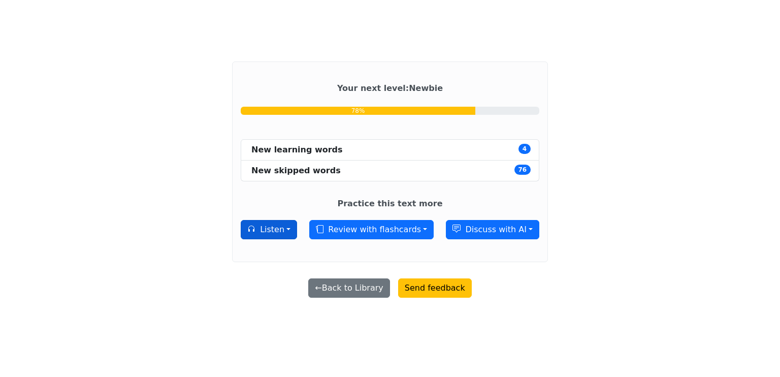
click at [276, 229] on button "Listen" at bounding box center [269, 229] width 56 height 19
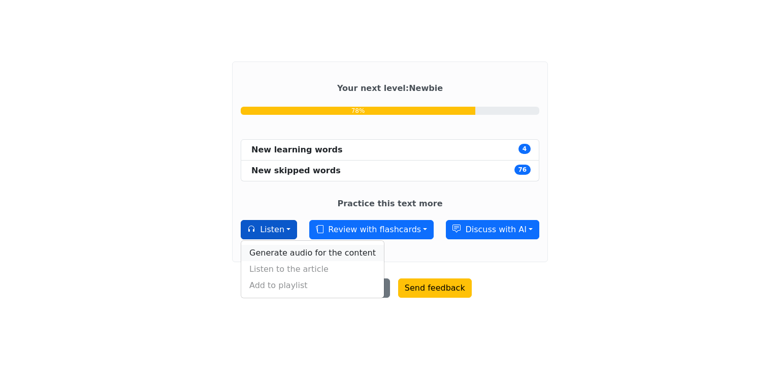
click at [304, 252] on link "Generate audio for the content" at bounding box center [312, 253] width 143 height 16
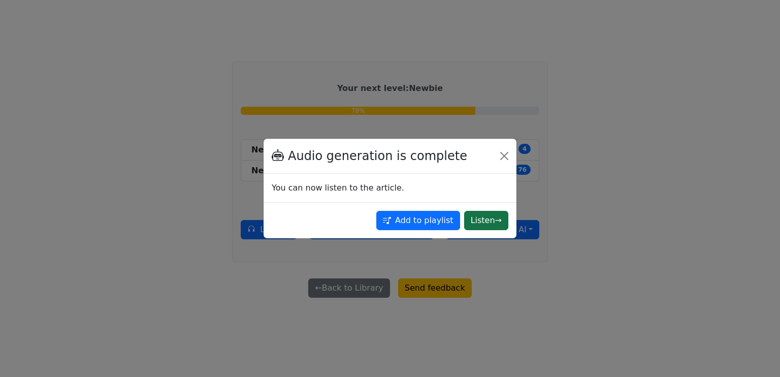
click at [489, 222] on button "Listen →" at bounding box center [486, 220] width 44 height 19
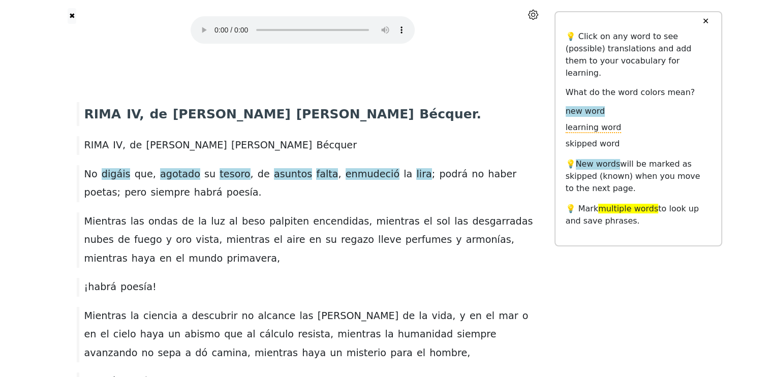
click at [444, 68] on div "[PERSON_NAME] , de [PERSON_NAME] . [PERSON_NAME] , de [PERSON_NAME] No digáis q…" at bounding box center [302, 351] width 503 height 577
click at [534, 18] on icon at bounding box center [533, 15] width 10 height 10
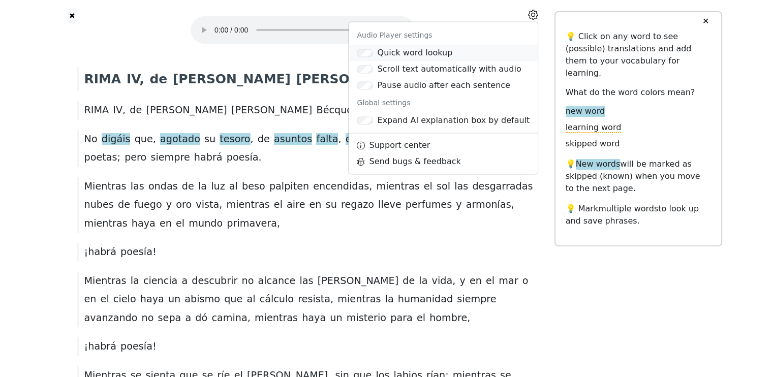
scroll to position [51, 0]
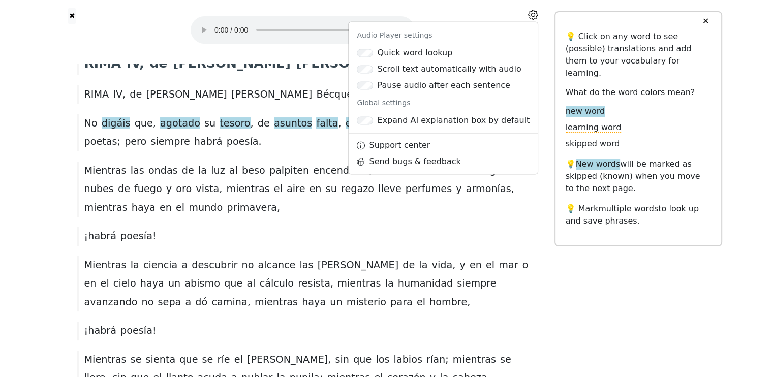
click at [534, 18] on icon at bounding box center [533, 15] width 10 height 10
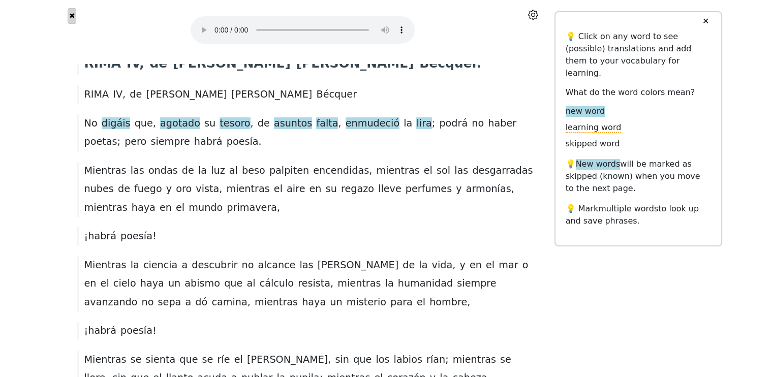
click at [72, 14] on button "✖" at bounding box center [72, 16] width 9 height 16
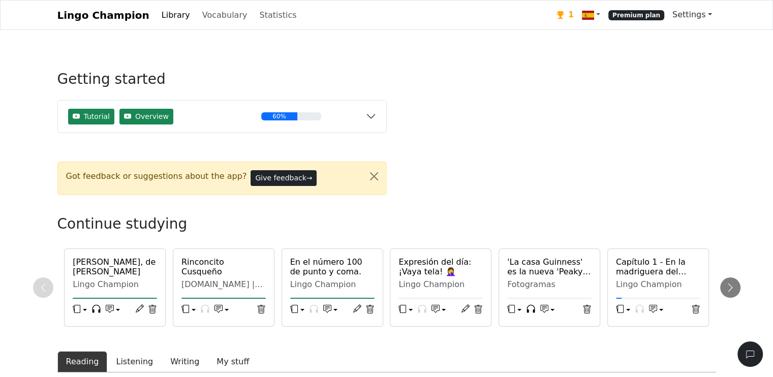
click at [697, 17] on link "Settings" at bounding box center [692, 15] width 48 height 20
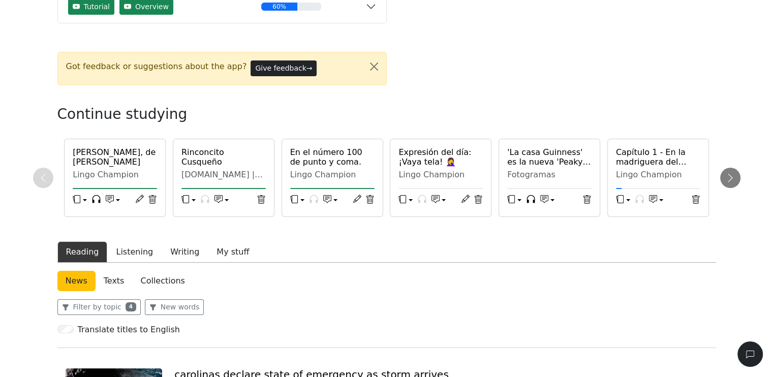
scroll to position [51, 0]
